Goal: Task Accomplishment & Management: Manage account settings

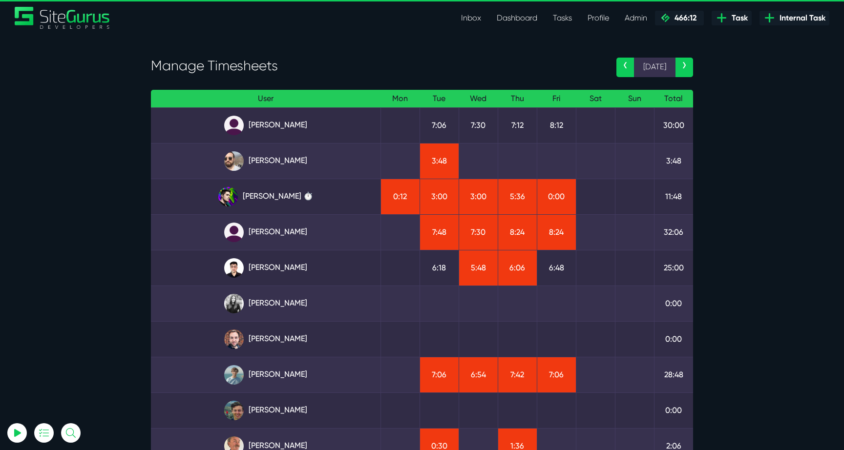
click at [280, 207] on td "Josh Carter ⏱️" at bounding box center [266, 197] width 230 height 36
click at [280, 201] on link "Josh Carter ⏱️" at bounding box center [266, 197] width 214 height 20
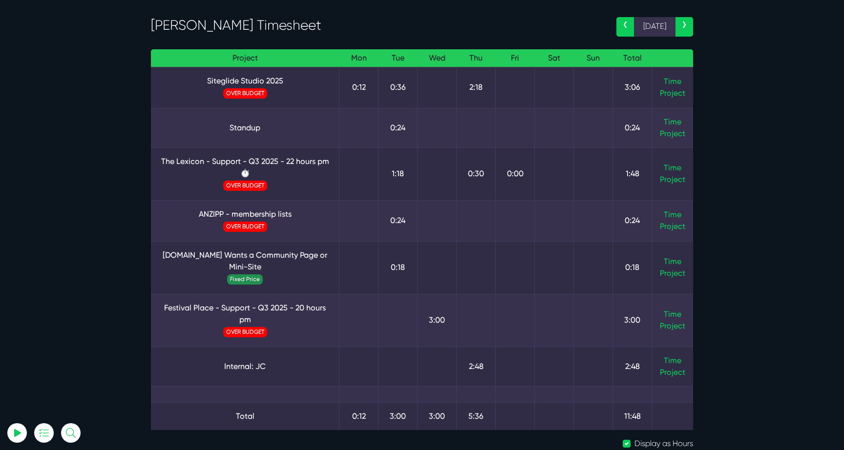
scroll to position [27, 0]
